Goal: Task Accomplishment & Management: Manage account settings

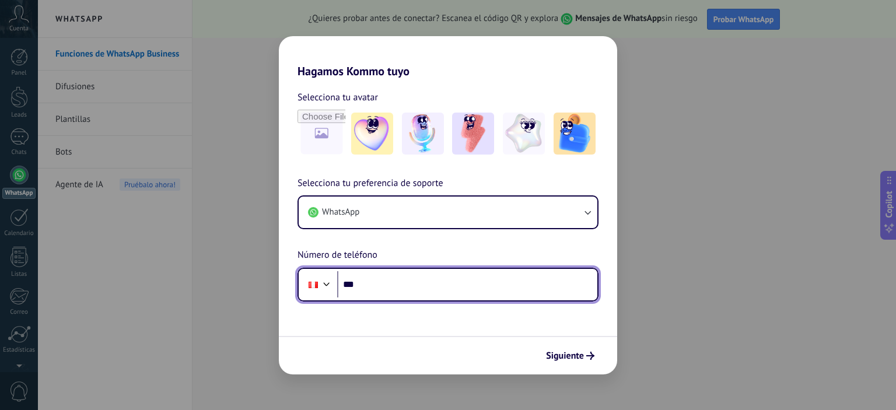
click at [386, 287] on input "***" at bounding box center [467, 284] width 260 height 27
type input "**********"
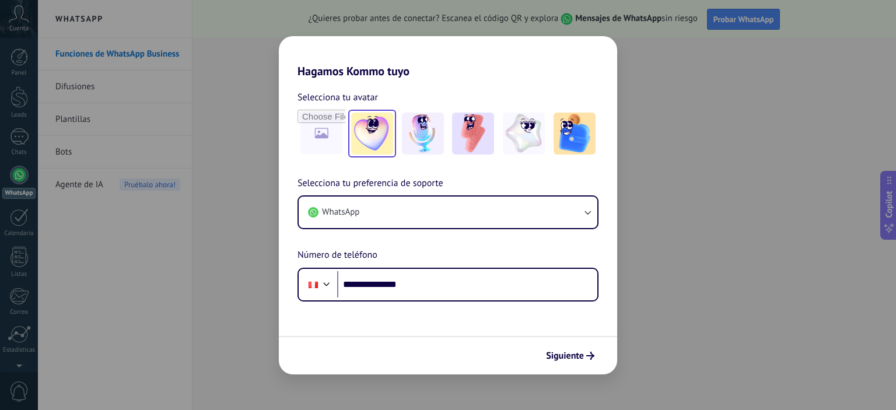
click at [369, 131] on img at bounding box center [372, 134] width 42 height 42
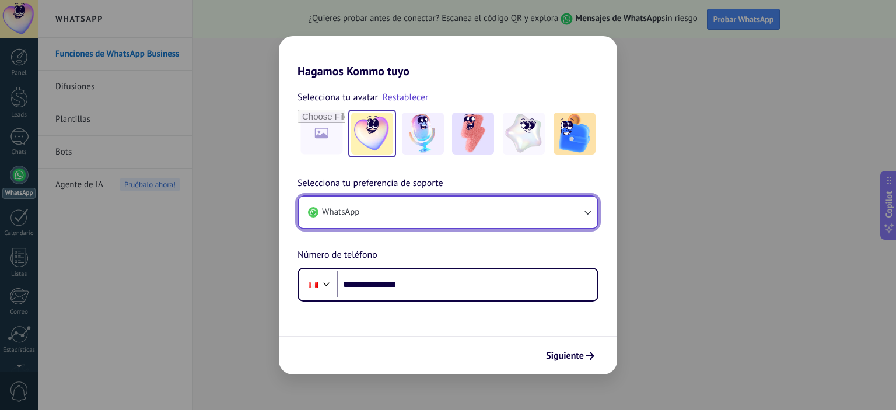
click at [395, 209] on button "WhatsApp" at bounding box center [448, 213] width 299 height 32
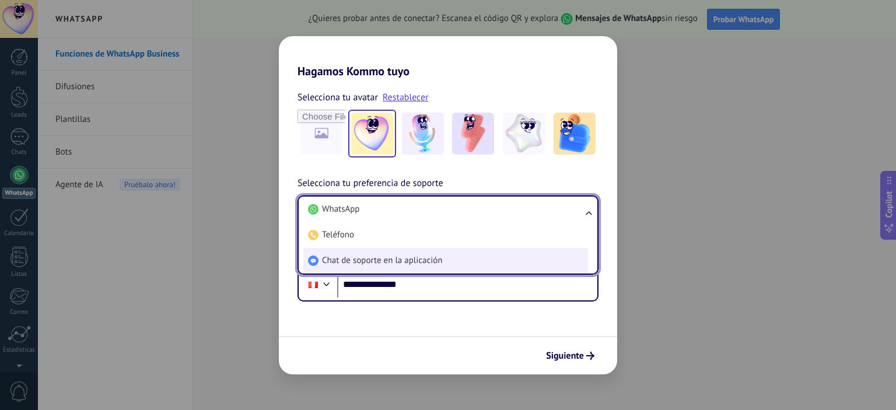
click at [370, 258] on span "Chat de soporte en la aplicación" at bounding box center [382, 261] width 120 height 12
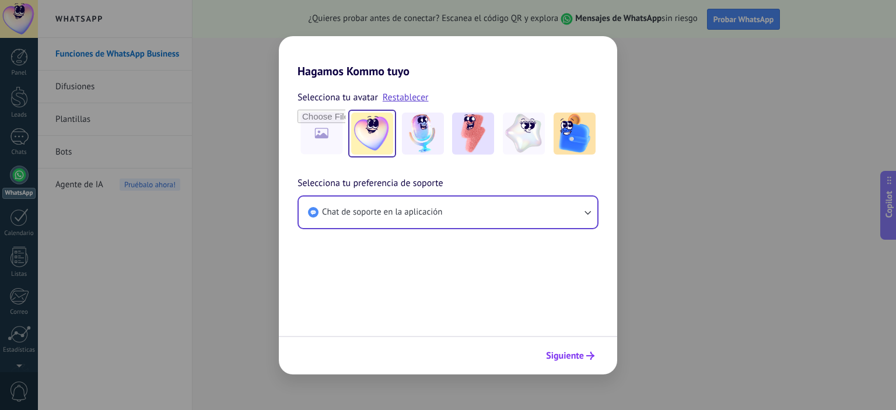
click at [571, 349] on button "Siguiente" at bounding box center [570, 356] width 59 height 20
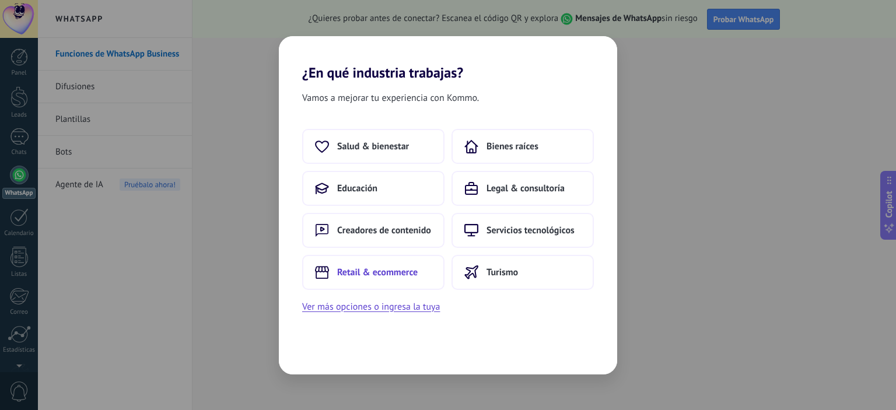
click at [358, 270] on span "Retail & ecommerce" at bounding box center [377, 273] width 81 height 12
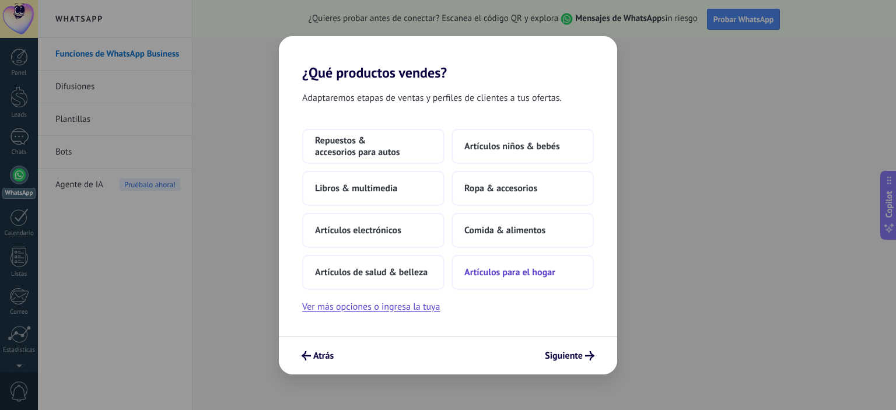
click at [501, 269] on span "Artículos para el hogar" at bounding box center [509, 273] width 91 height 12
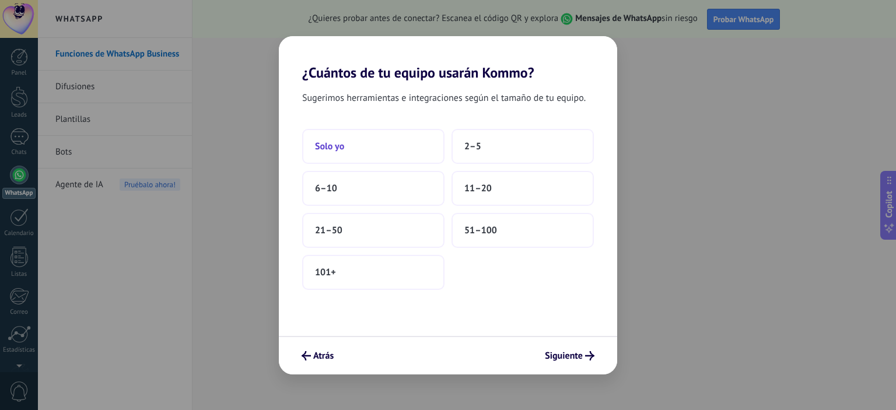
click at [377, 140] on button "Solo yo" at bounding box center [373, 146] width 142 height 35
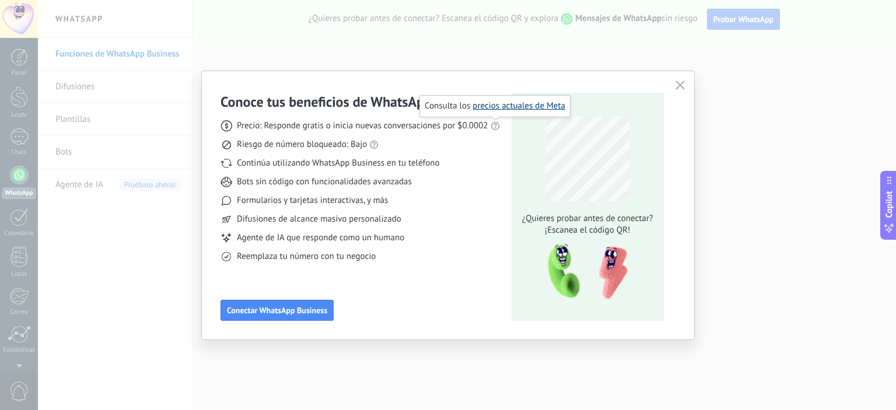
click at [500, 107] on link "precios actuales de Meta" at bounding box center [519, 105] width 93 height 11
click at [676, 83] on icon "button" at bounding box center [680, 85] width 9 height 9
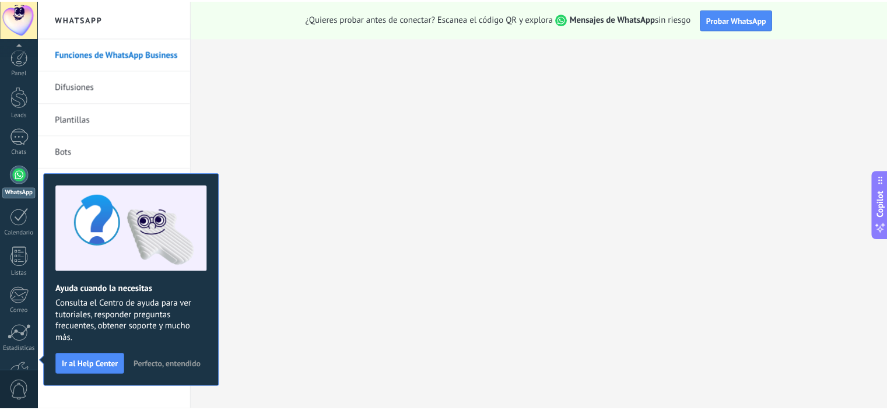
scroll to position [75, 0]
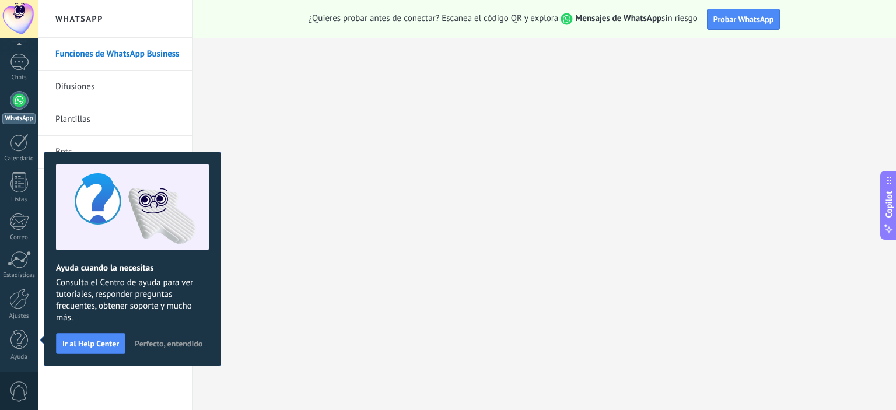
click at [175, 344] on span "Perfecto, entendido" at bounding box center [169, 344] width 68 height 8
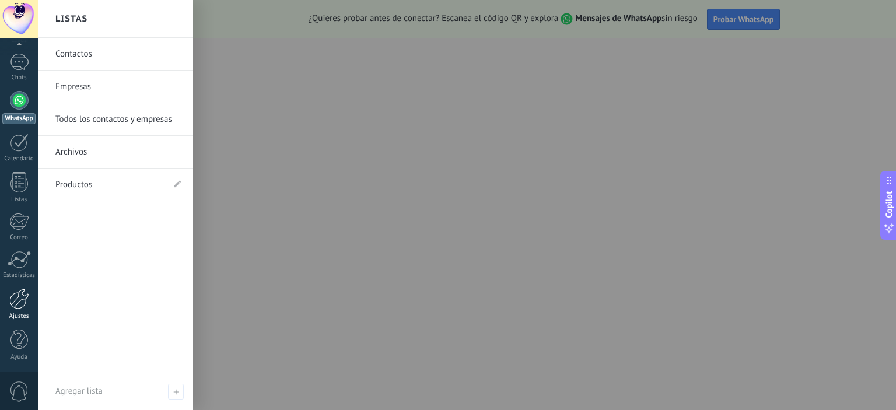
click at [24, 310] on link "Ajustes" at bounding box center [19, 305] width 38 height 32
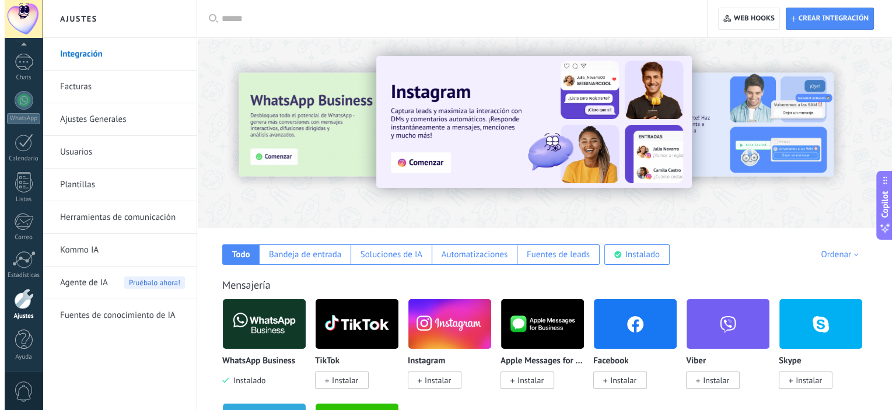
scroll to position [58, 0]
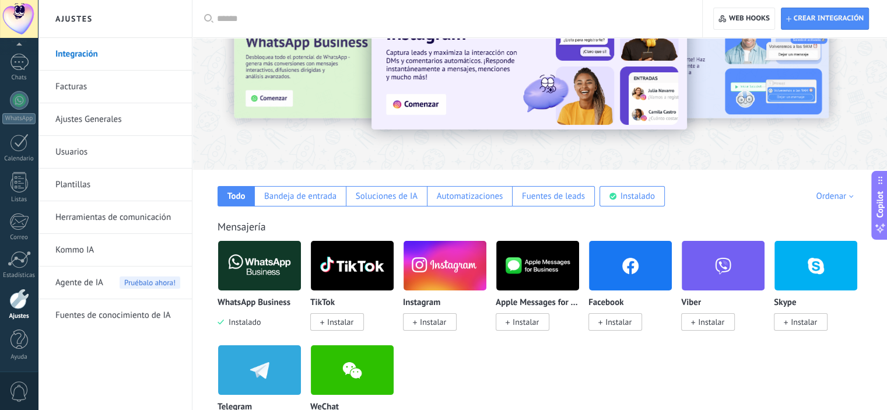
click at [259, 264] on img at bounding box center [259, 265] width 83 height 57
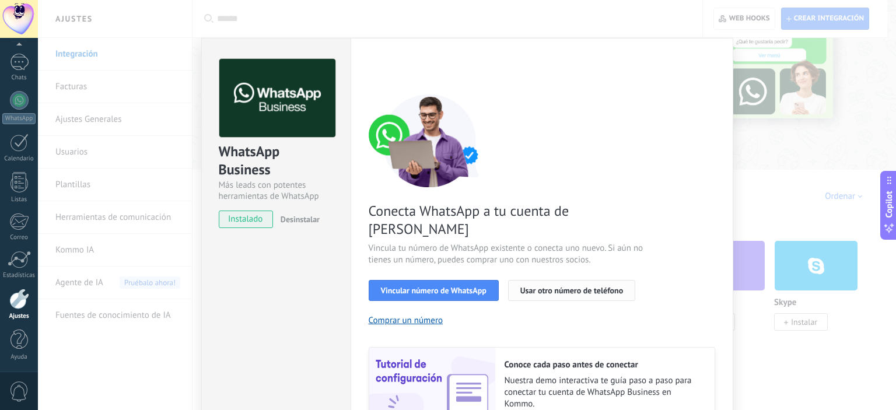
click at [569, 286] on span "Usar otro número de teléfono" at bounding box center [571, 290] width 103 height 8
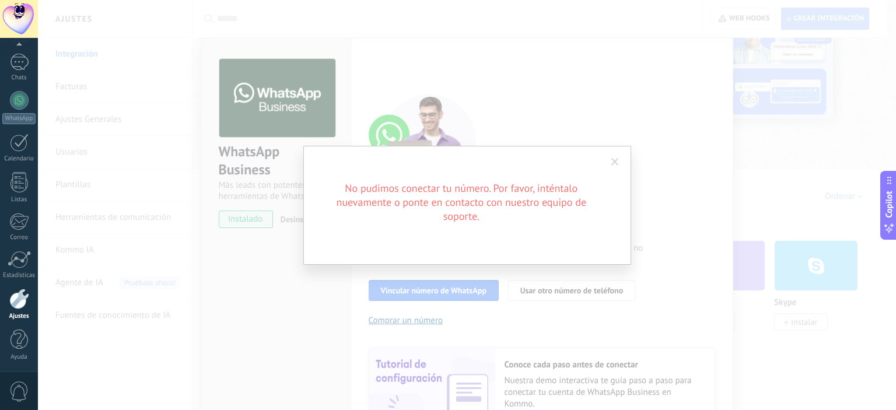
click at [450, 205] on h2 "No pudimos conectar tu número. Por favor, inténtalo nuevamente o ponte en conta…" at bounding box center [461, 202] width 280 height 42
click at [610, 158] on span at bounding box center [615, 162] width 19 height 20
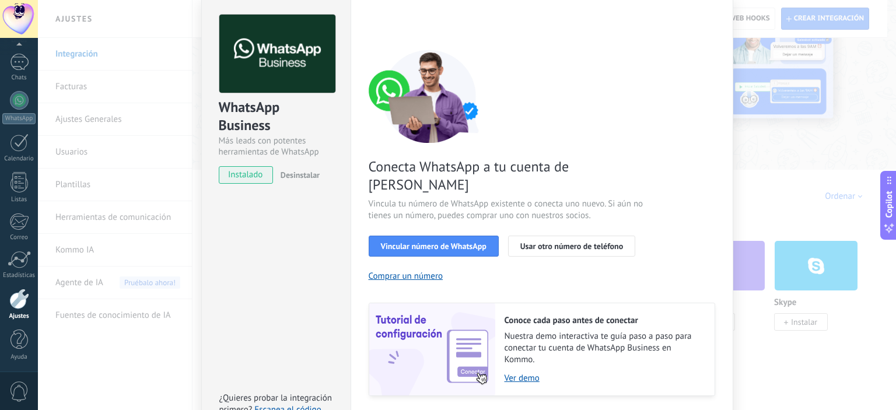
scroll to position [107, 0]
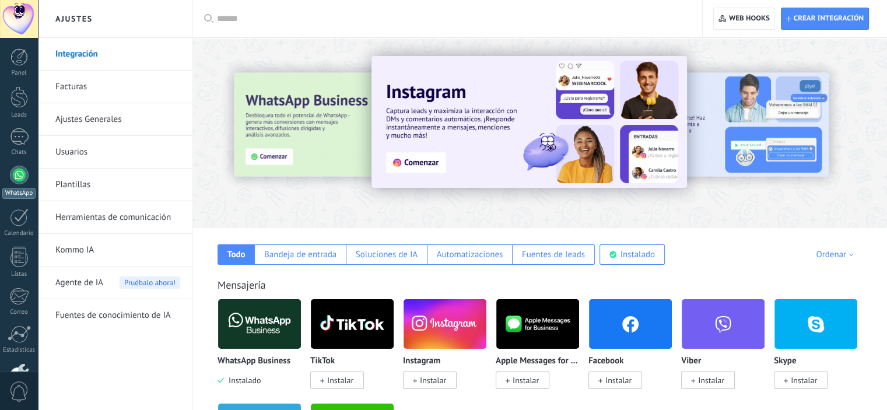
click at [15, 183] on div at bounding box center [19, 175] width 19 height 19
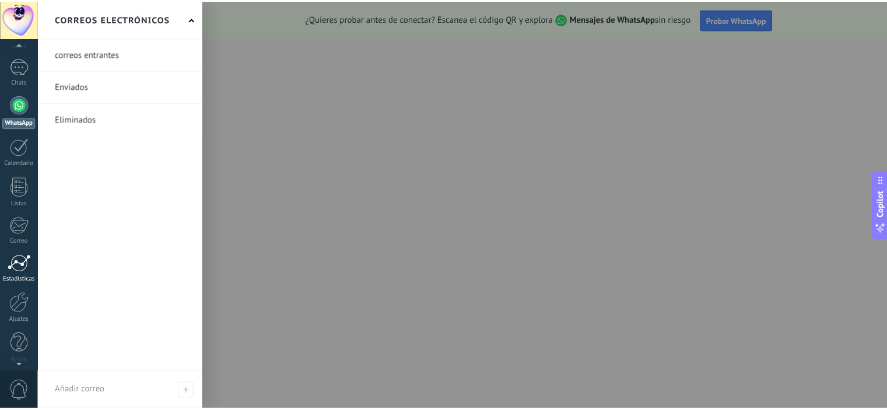
scroll to position [75, 0]
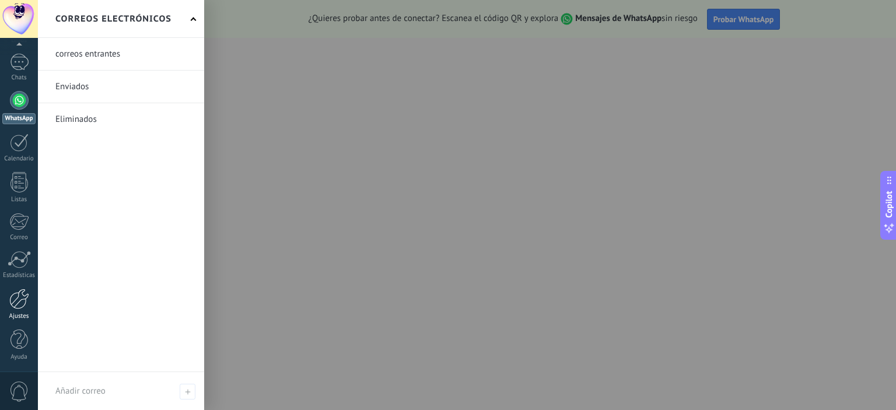
click at [18, 300] on div at bounding box center [19, 299] width 20 height 20
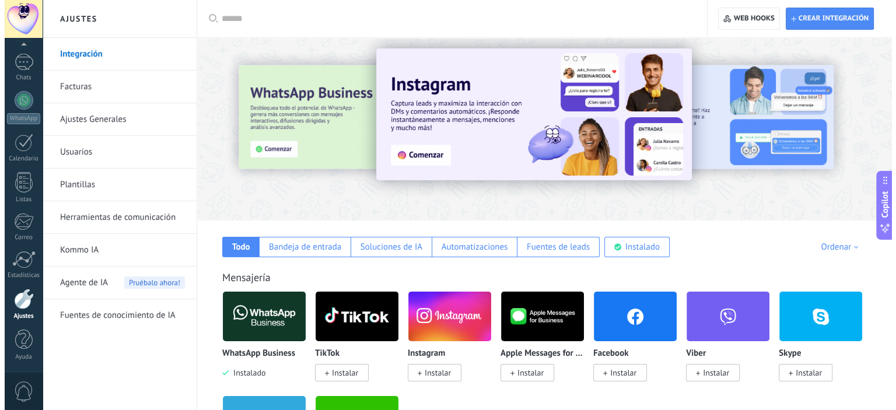
scroll to position [117, 0]
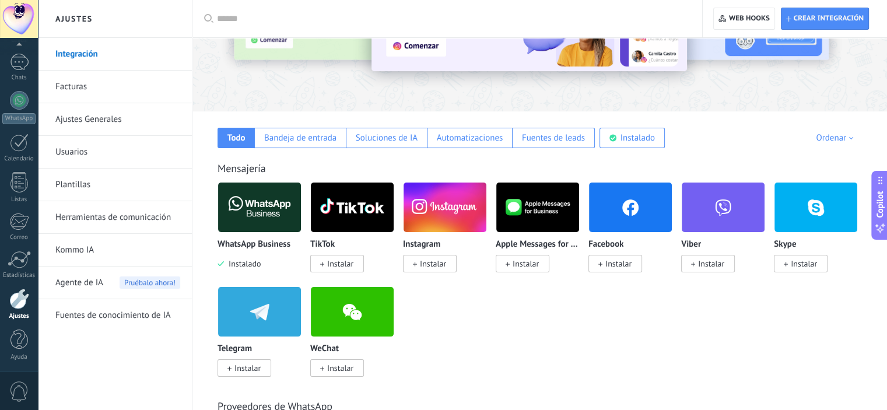
click at [264, 209] on img at bounding box center [259, 207] width 83 height 57
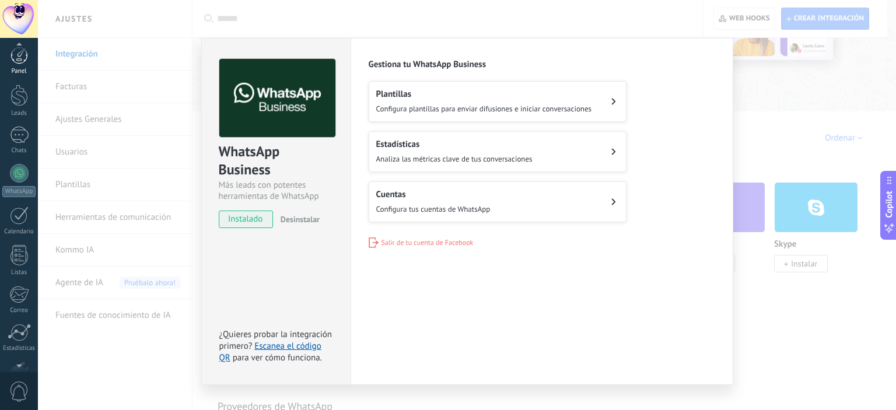
scroll to position [0, 0]
click at [25, 144] on div at bounding box center [19, 136] width 19 height 17
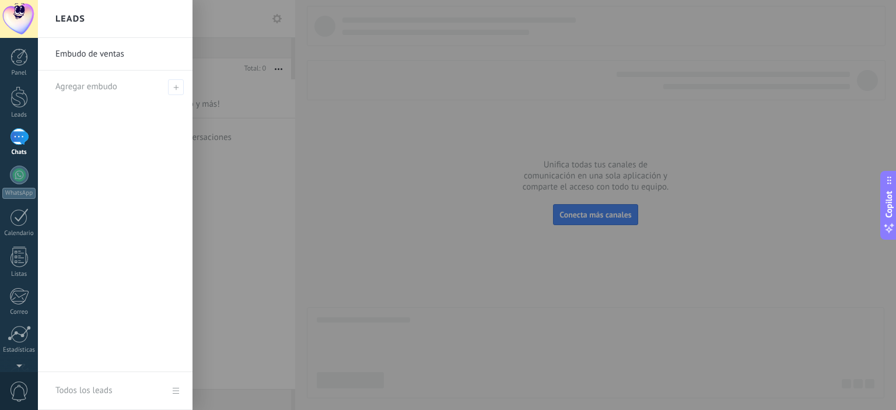
click at [233, 237] on div at bounding box center [486, 205] width 896 height 410
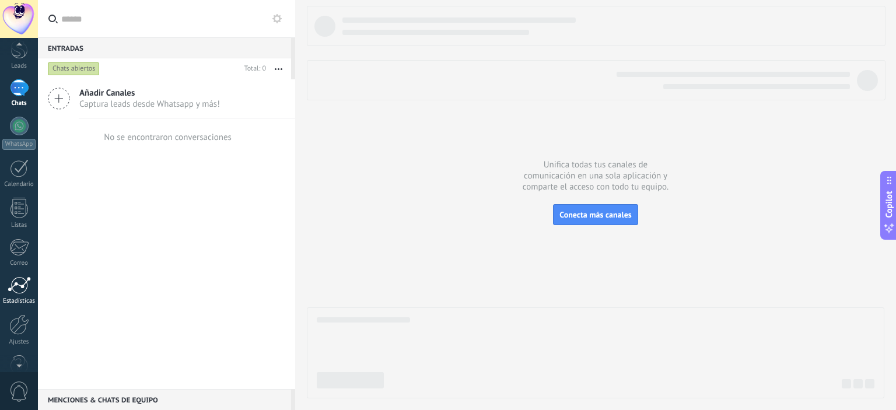
scroll to position [75, 0]
click at [12, 308] on div at bounding box center [19, 299] width 20 height 20
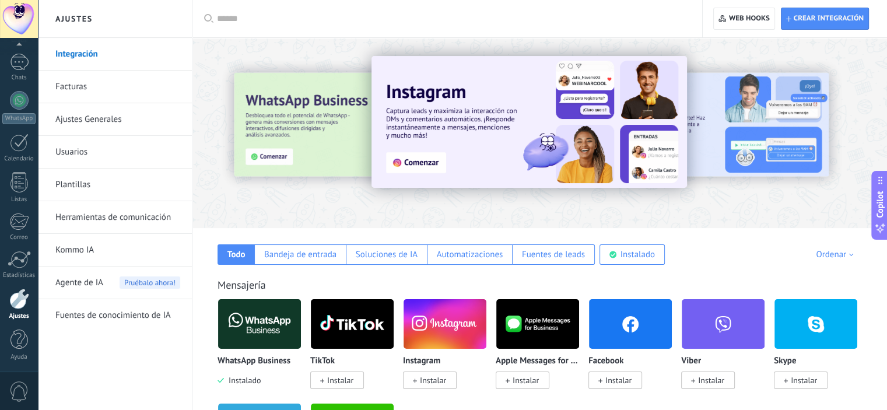
click at [98, 248] on link "Kommo IA" at bounding box center [117, 250] width 125 height 33
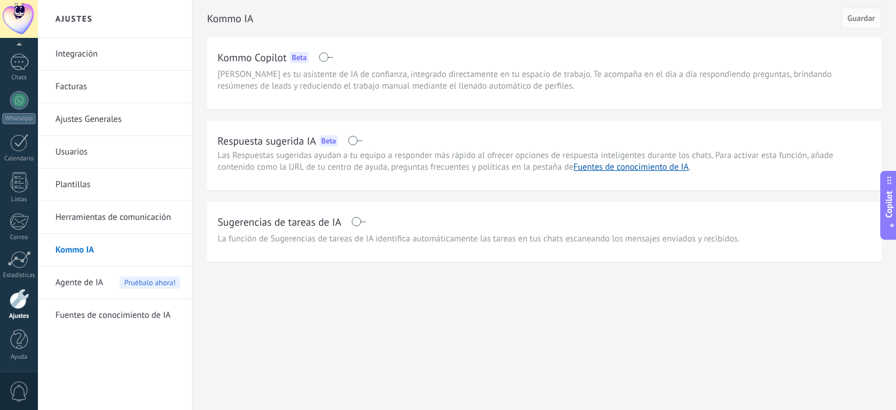
click at [359, 138] on span at bounding box center [355, 140] width 15 height 9
click at [628, 169] on link "Fuentes de conocimiento de IA" at bounding box center [632, 167] width 116 height 11
click at [850, 11] on button "Guardar" at bounding box center [861, 18] width 40 height 21
click at [643, 168] on link "Fuentes de conocimiento de IA" at bounding box center [632, 167] width 116 height 11
